Goal: Find contact information: Find contact information

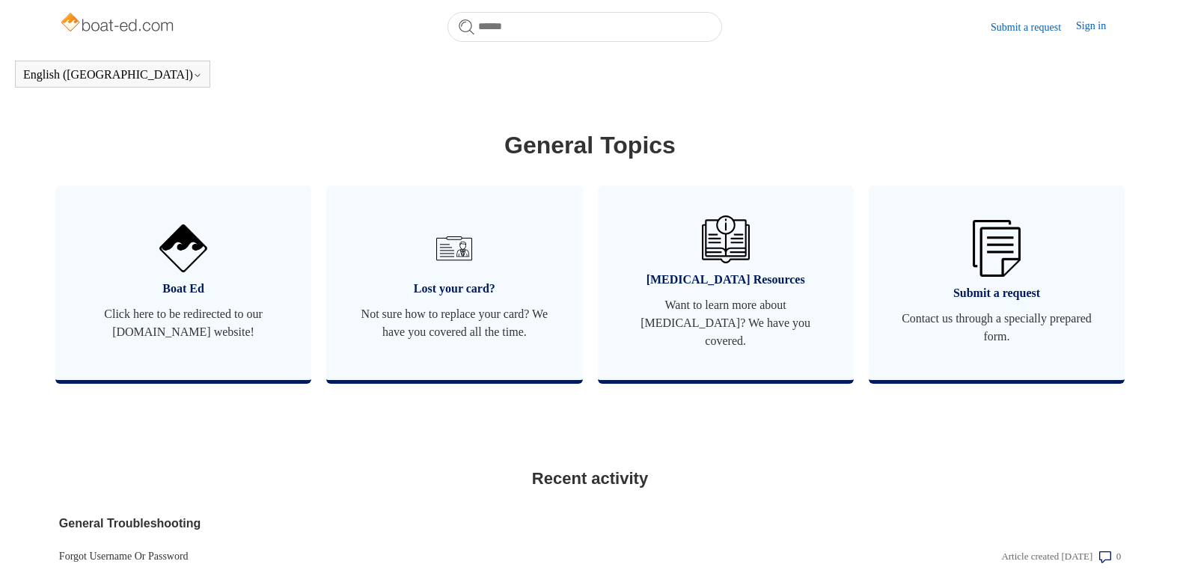
scroll to position [856, 0]
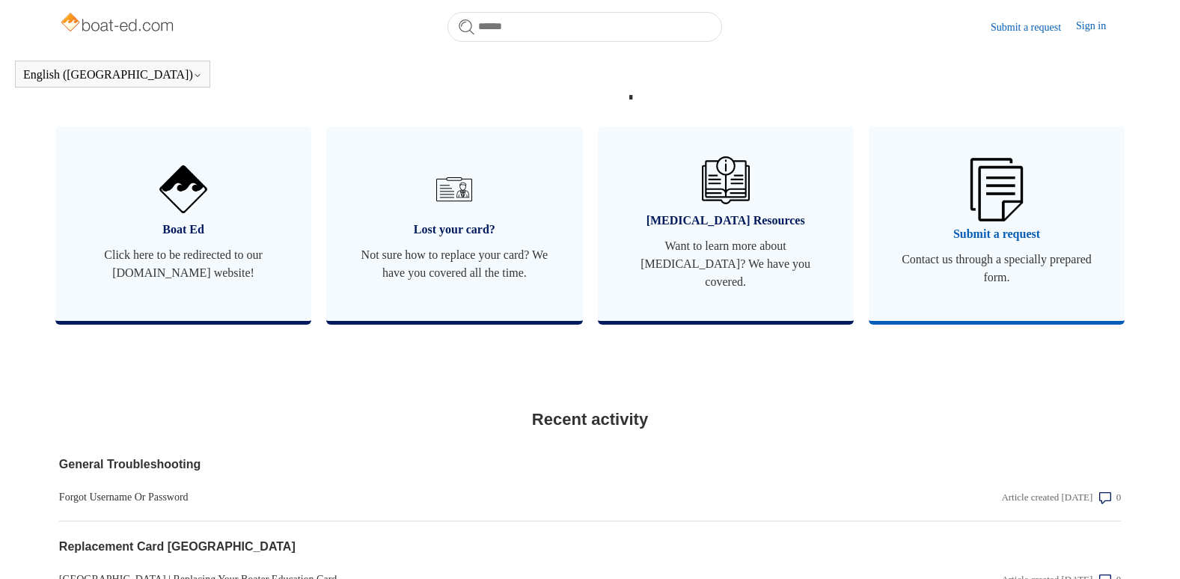
click at [997, 203] on img at bounding box center [997, 189] width 52 height 63
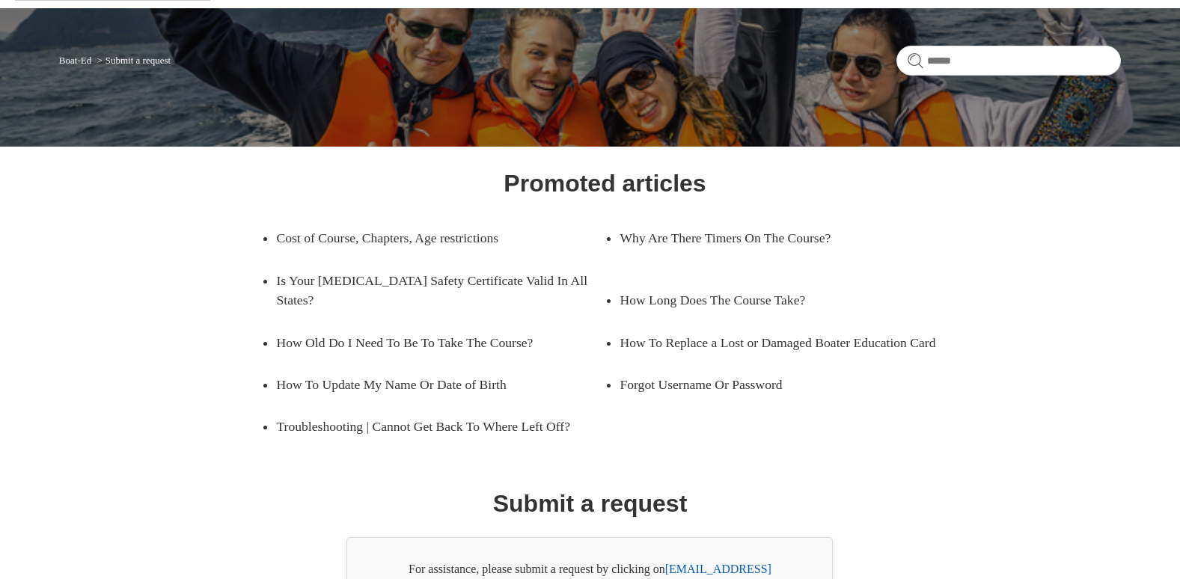
scroll to position [188, 0]
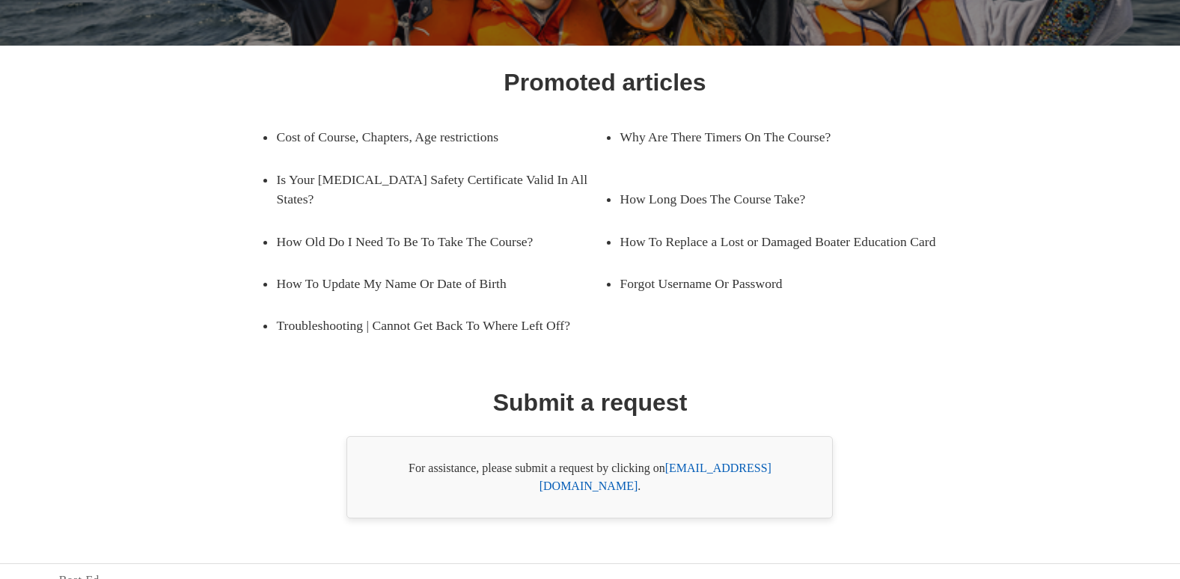
click at [696, 469] on link "[EMAIL_ADDRESS][DOMAIN_NAME]" at bounding box center [656, 477] width 232 height 31
click at [698, 467] on link "[EMAIL_ADDRESS][DOMAIN_NAME]" at bounding box center [656, 477] width 232 height 31
